Goal: Navigation & Orientation: Find specific page/section

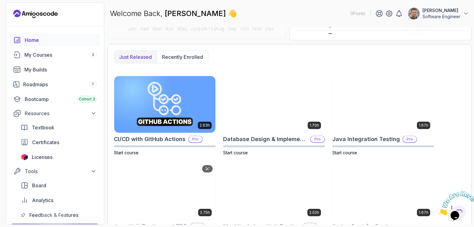
scroll to position [154, 0]
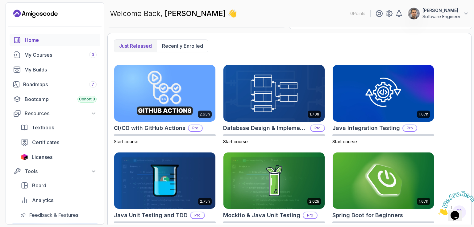
click at [226, 15] on span "👋" at bounding box center [232, 13] width 13 height 13
click at [388, 14] on icon at bounding box center [388, 13] width 7 height 7
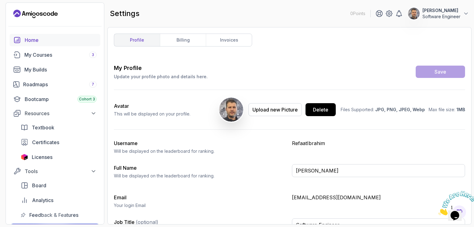
click at [30, 39] on div "Home" at bounding box center [61, 39] width 72 height 7
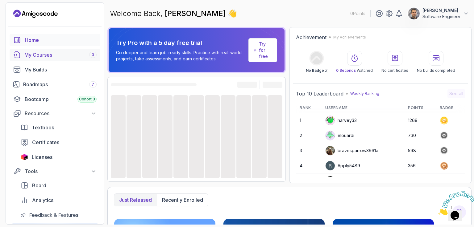
click at [49, 56] on div "My Courses 3" at bounding box center [60, 54] width 72 height 7
